Goal: Information Seeking & Learning: Learn about a topic

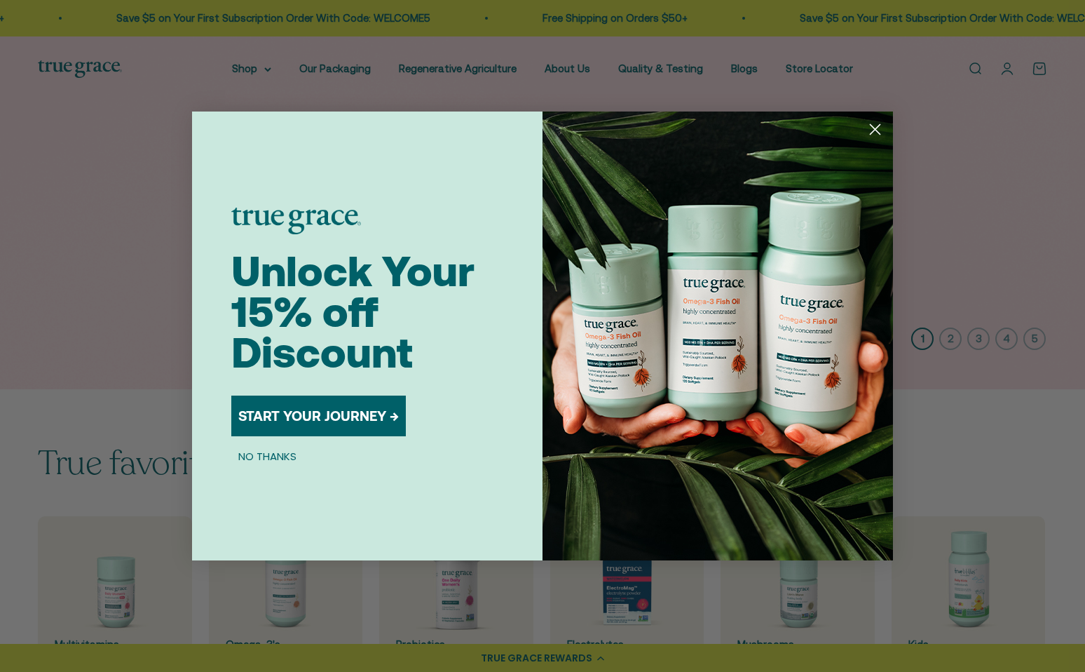
click at [876, 130] on icon "Close dialog" at bounding box center [876, 130] width 10 height 10
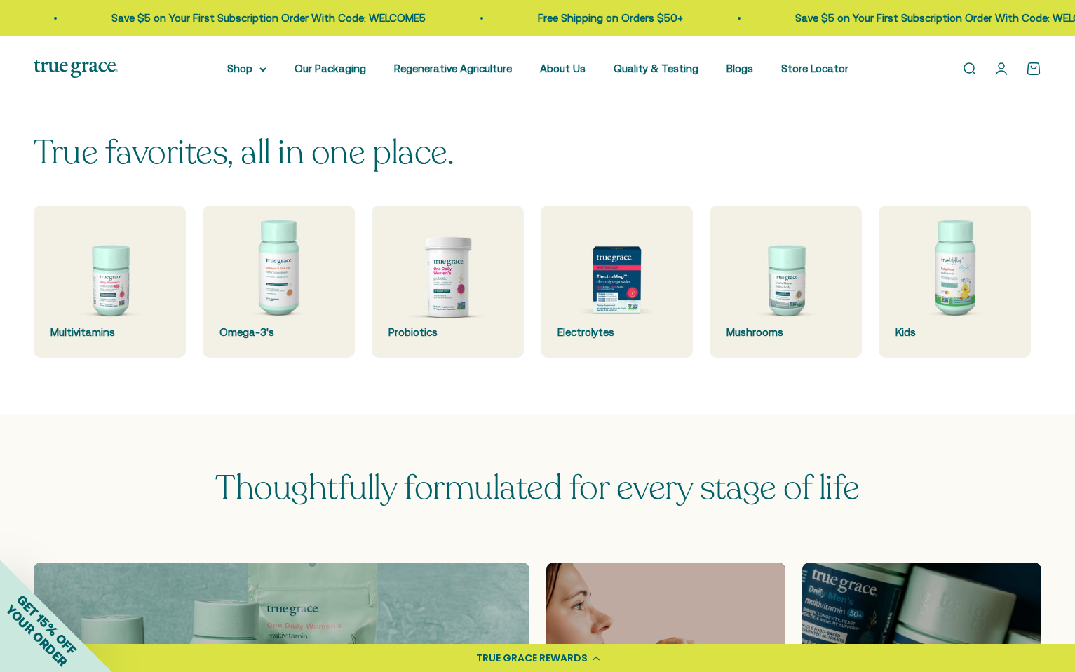
scroll to position [398, 0]
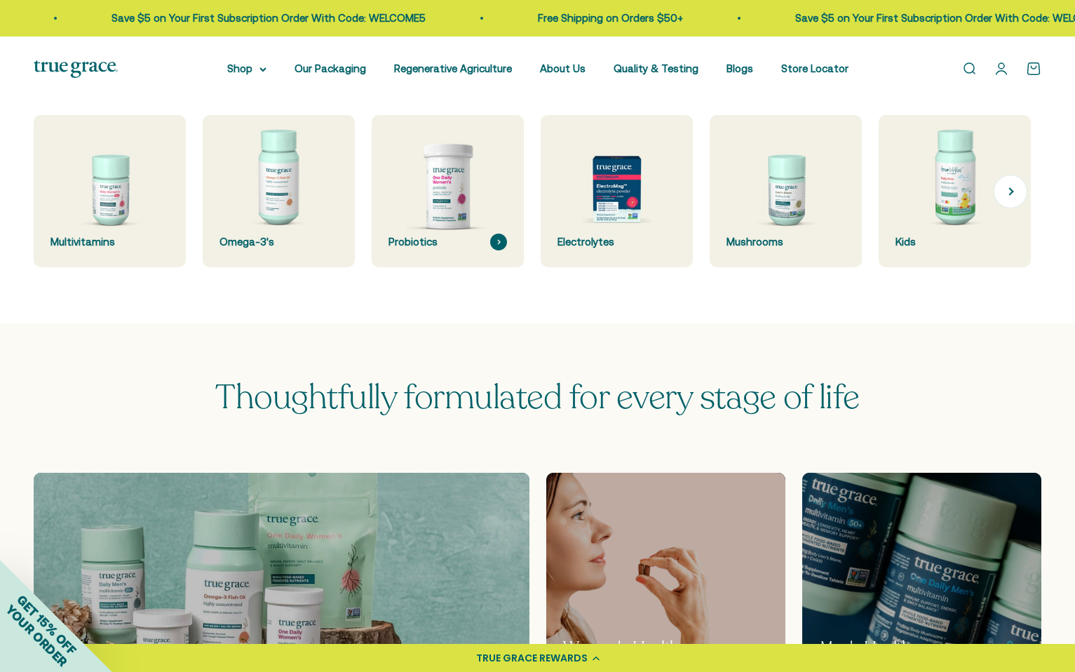
click at [454, 191] on img at bounding box center [447, 191] width 161 height 161
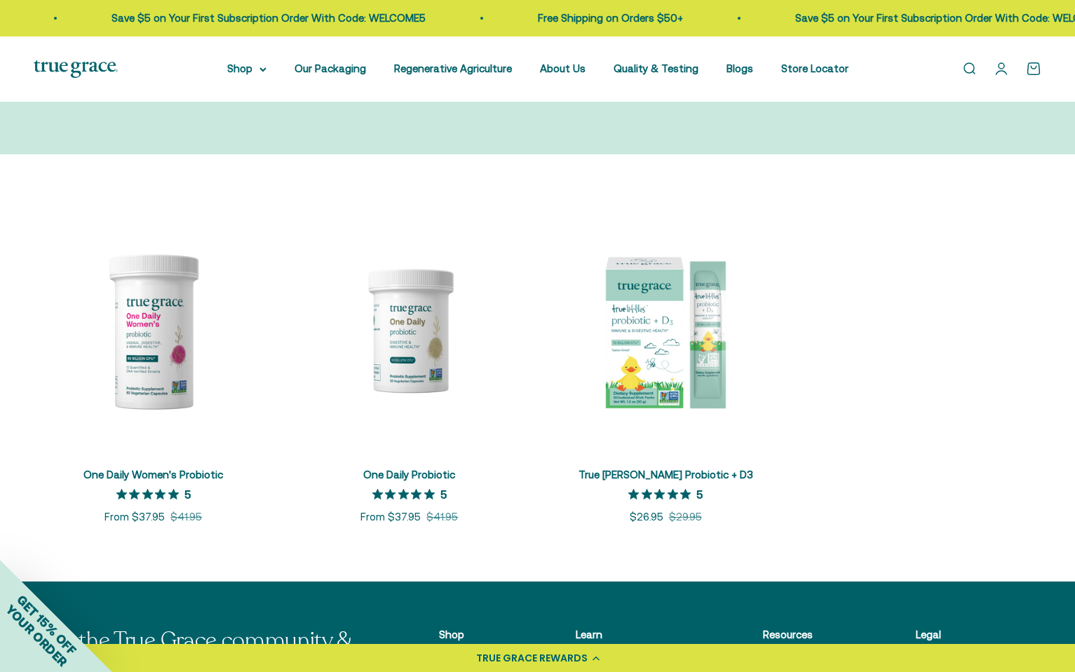
scroll to position [189, 0]
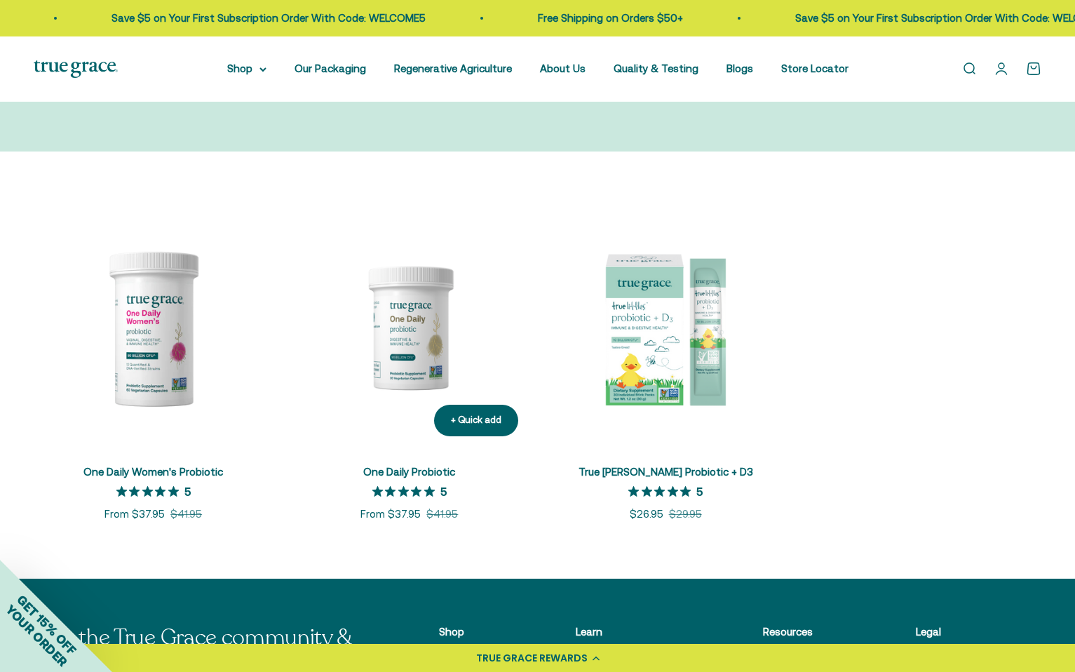
click at [413, 308] on img at bounding box center [409, 327] width 239 height 239
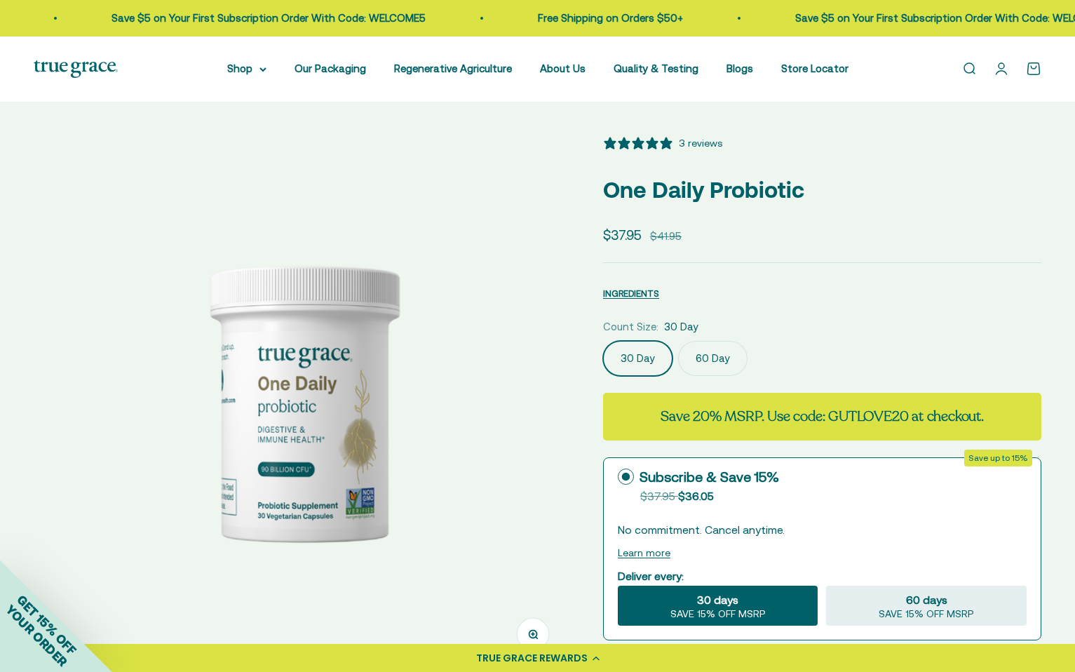
select select "3"
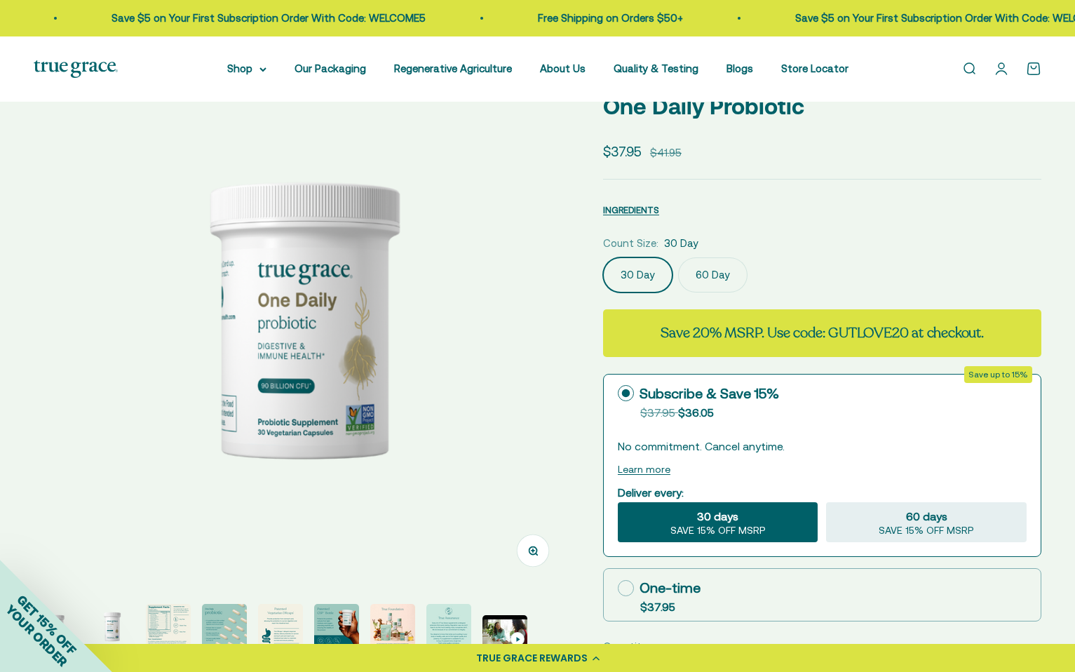
scroll to position [15, 0]
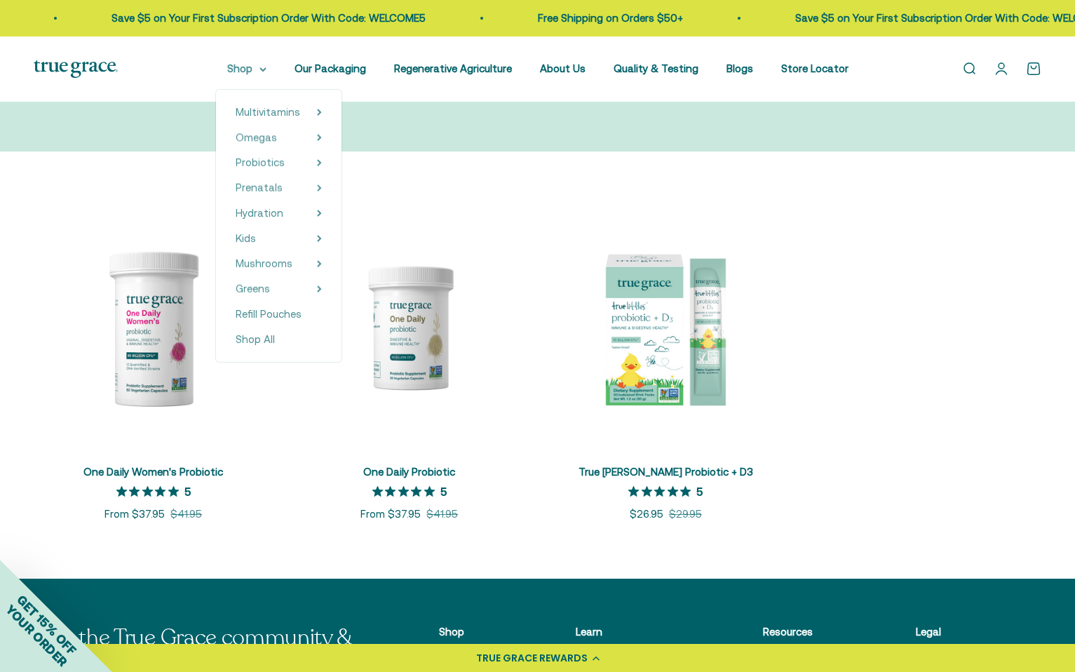
click at [266, 72] on summary "Shop" at bounding box center [246, 68] width 39 height 17
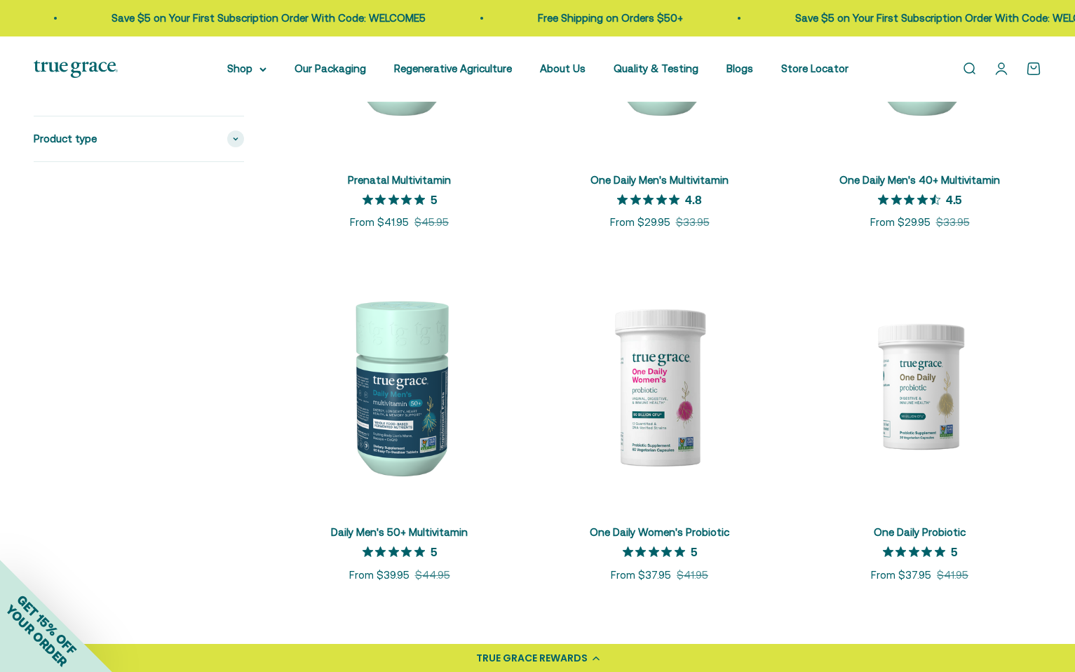
scroll to position [855, 0]
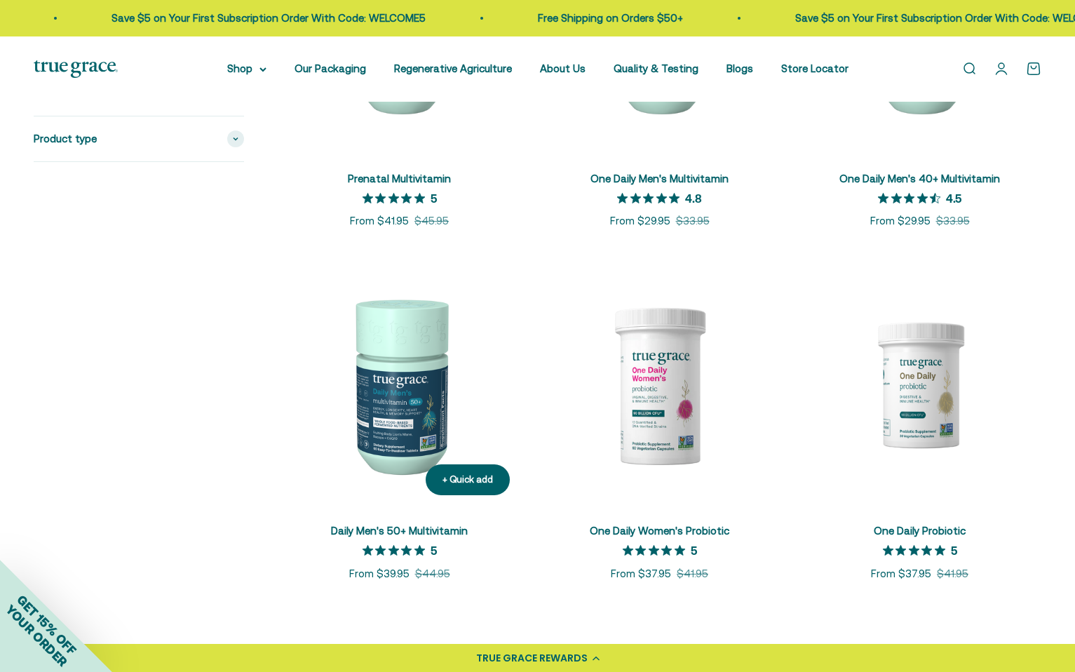
click at [419, 402] on img at bounding box center [399, 384] width 243 height 243
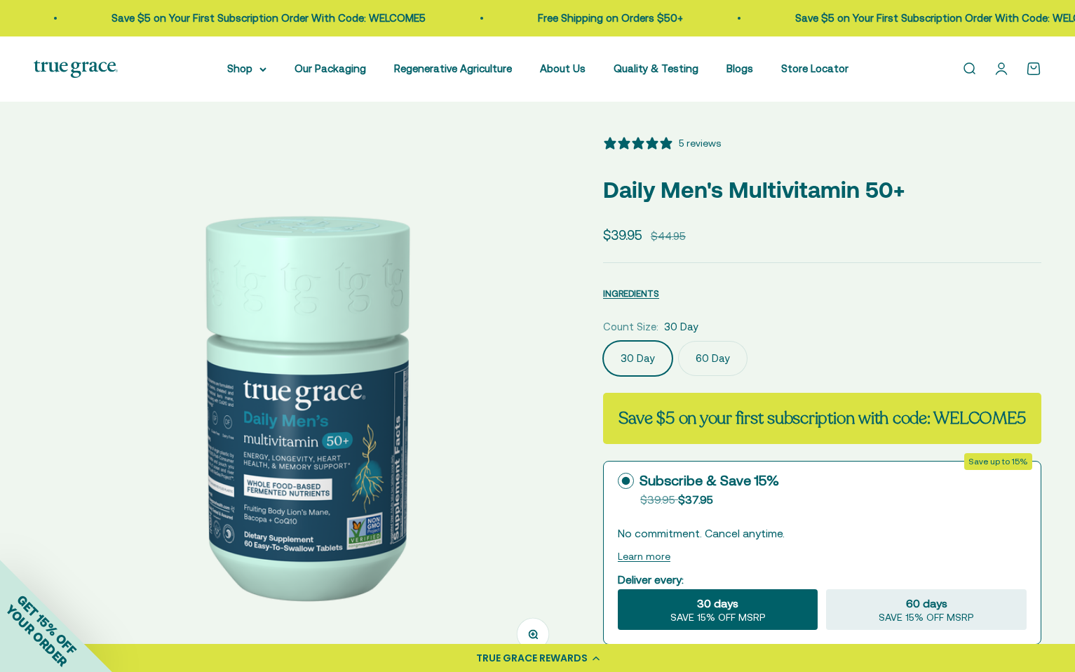
select select "3"
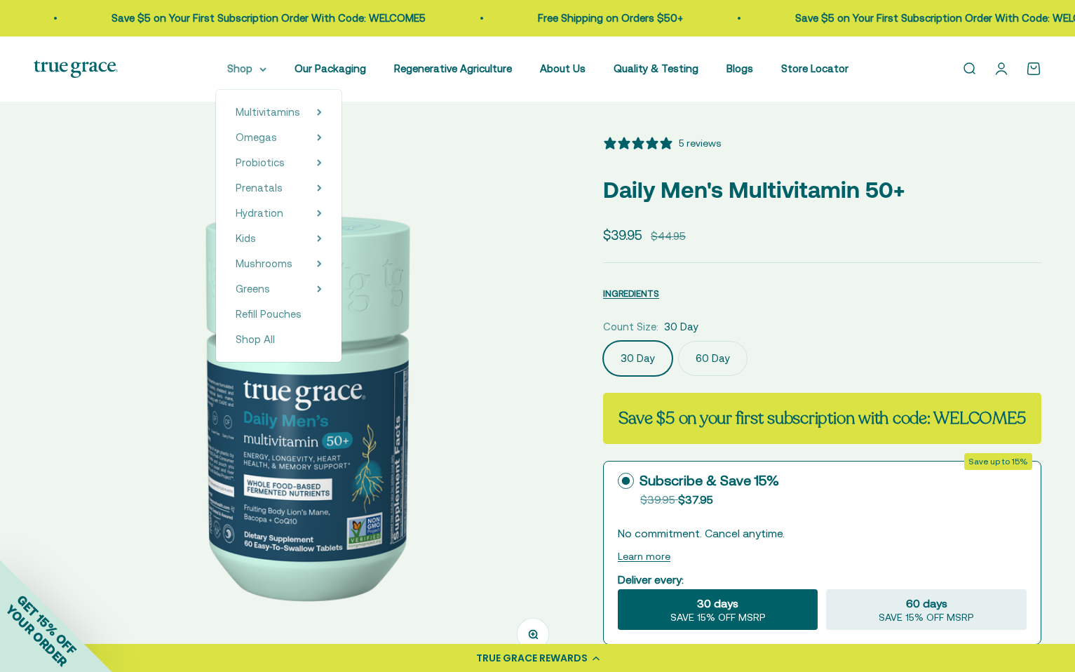
click at [247, 72] on summary "Shop" at bounding box center [246, 68] width 39 height 17
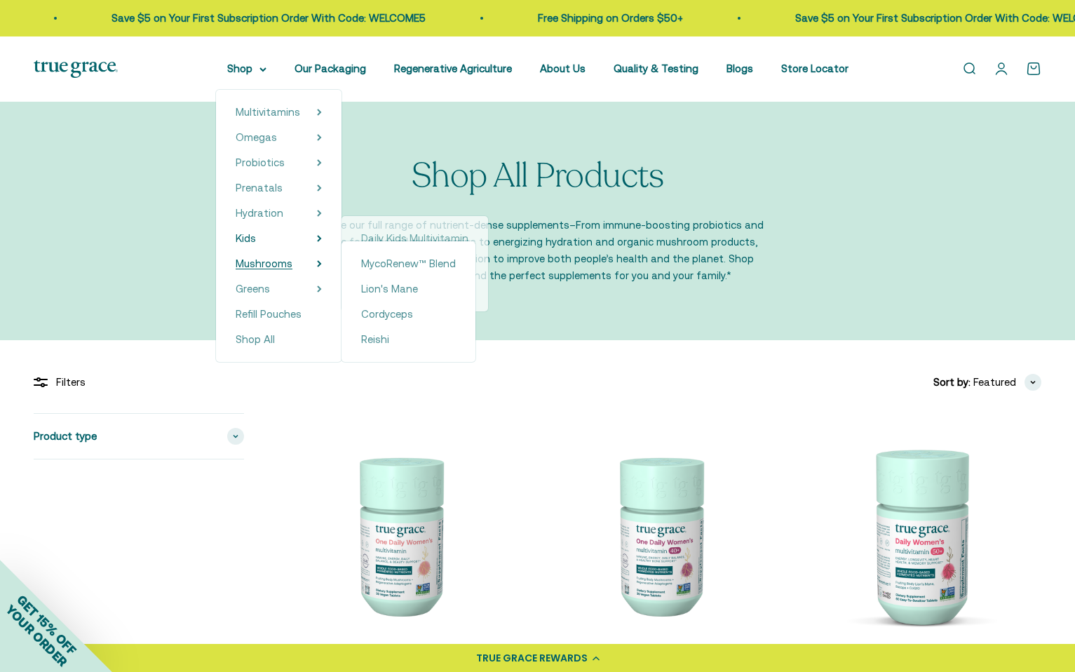
click at [276, 266] on span "Mushrooms" at bounding box center [264, 263] width 57 height 12
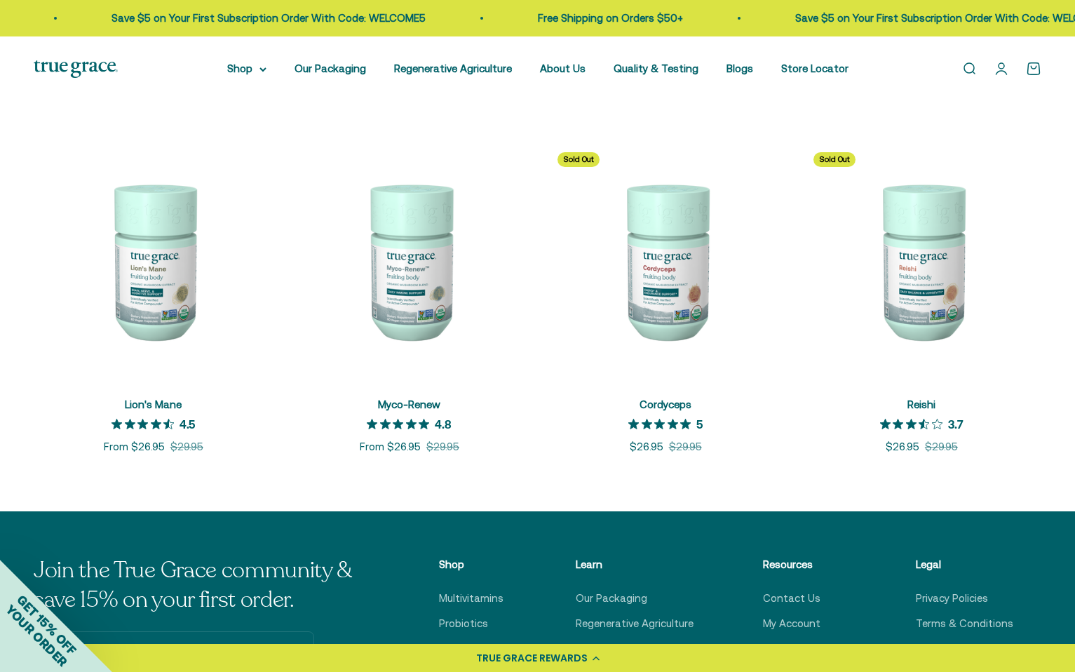
scroll to position [266, 0]
